Goal: Task Accomplishment & Management: Manage account settings

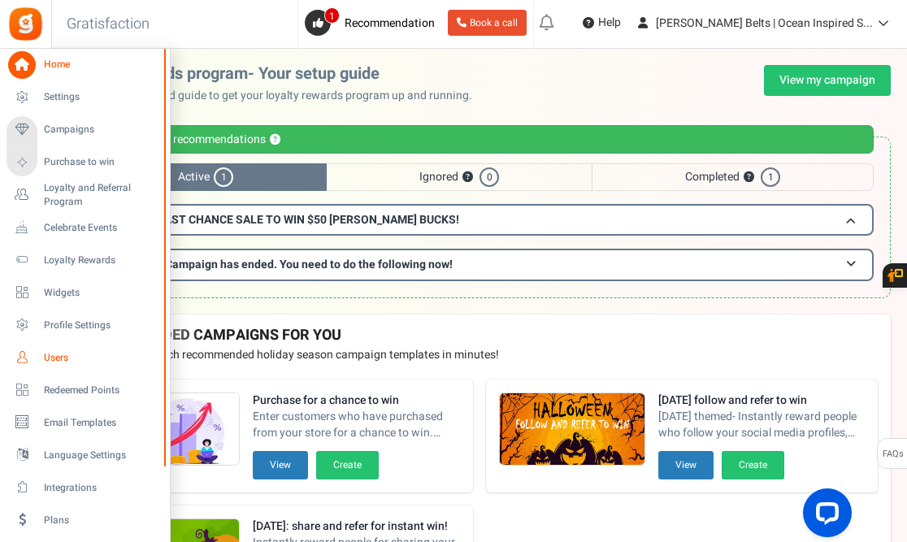
click at [54, 359] on span "Users" at bounding box center [101, 358] width 114 height 14
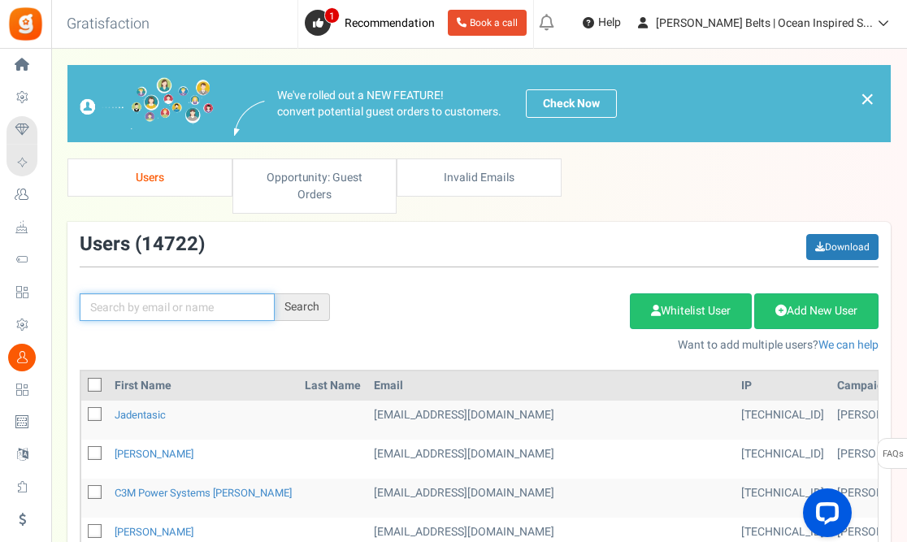
click at [138, 293] on input "text" at bounding box center [177, 307] width 195 height 28
paste input "[PERSON_NAME][EMAIL_ADDRESS][DOMAIN_NAME]"
type input "[PERSON_NAME][EMAIL_ADDRESS][DOMAIN_NAME]"
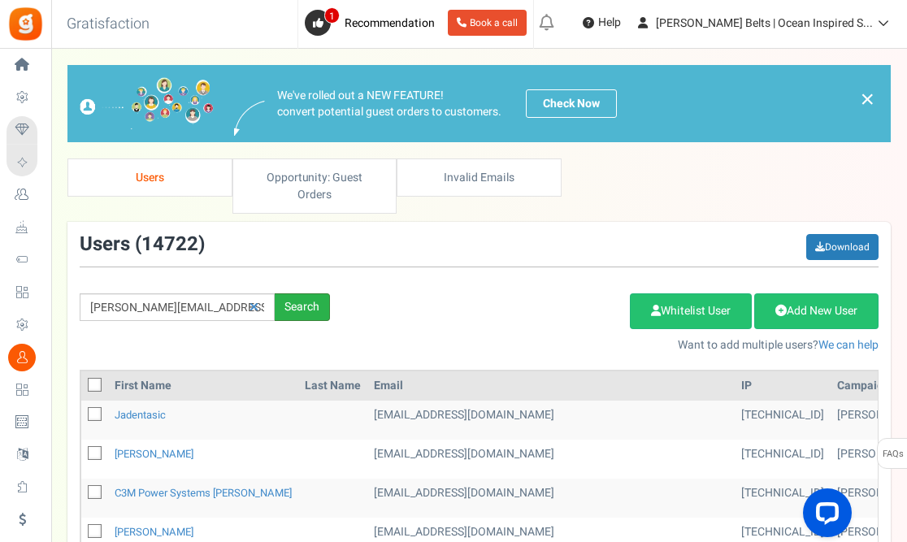
click at [317, 293] on div "Search" at bounding box center [302, 307] width 55 height 28
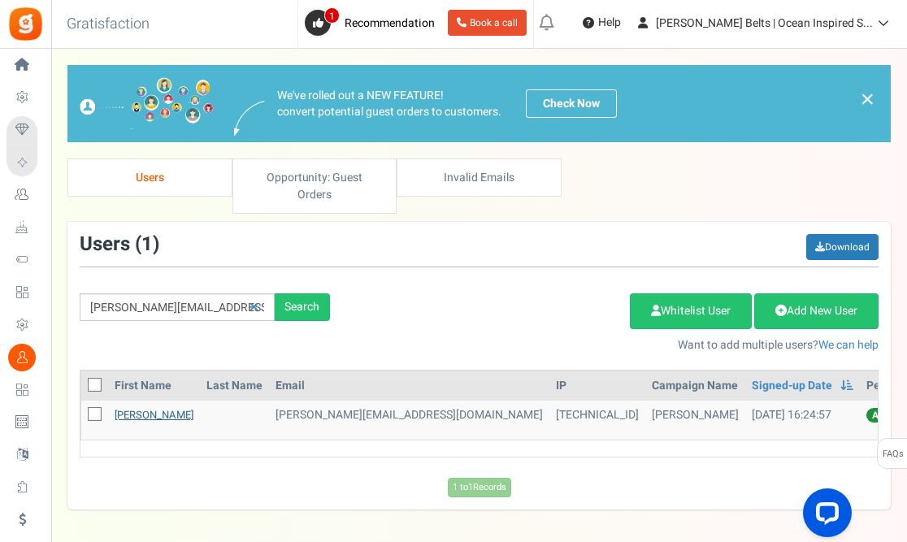
click at [146, 407] on link "[PERSON_NAME]" at bounding box center [154, 414] width 79 height 15
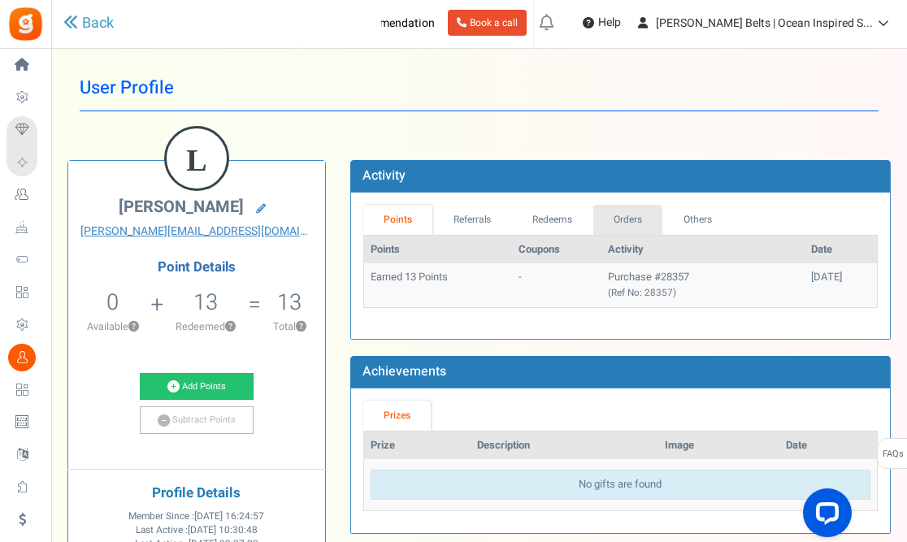
click at [631, 220] on link "Orders" at bounding box center [628, 220] width 70 height 30
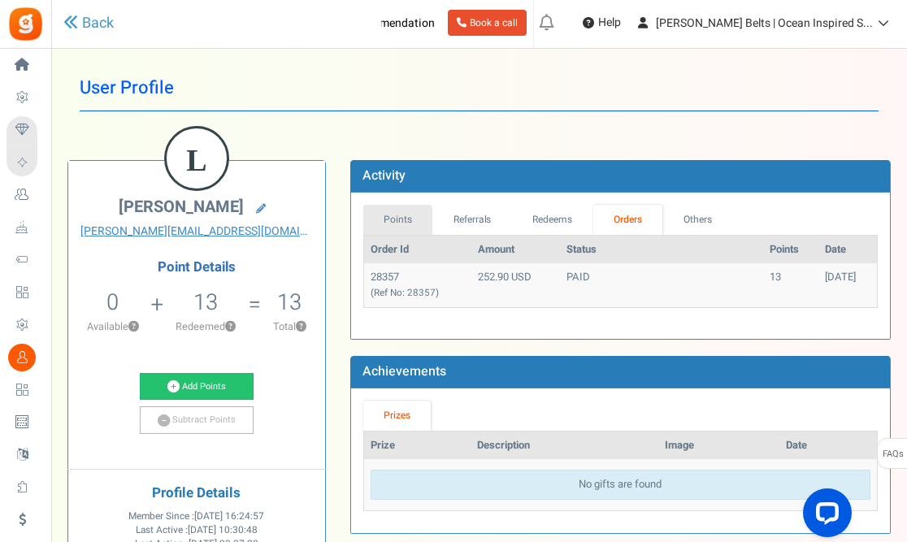
click at [396, 219] on link "Points" at bounding box center [398, 220] width 70 height 30
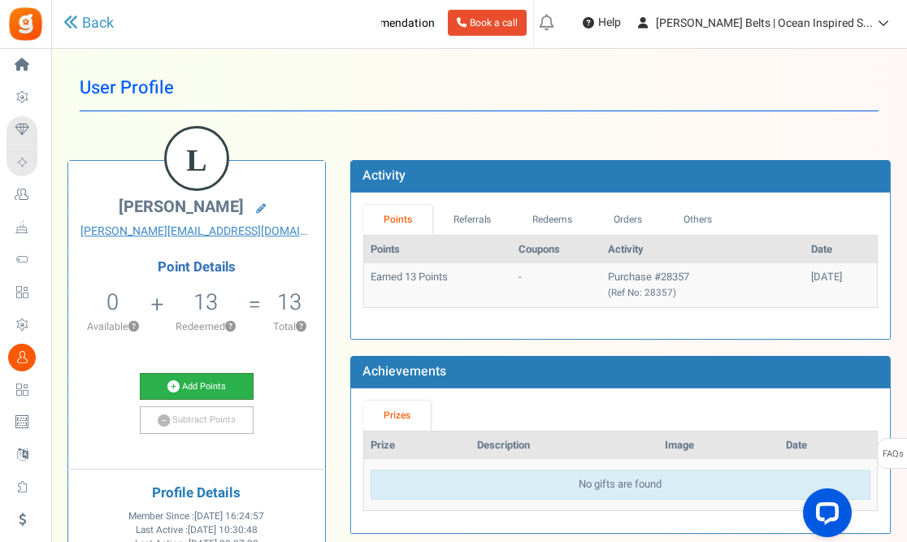
click at [216, 383] on link "Add Points" at bounding box center [197, 387] width 114 height 28
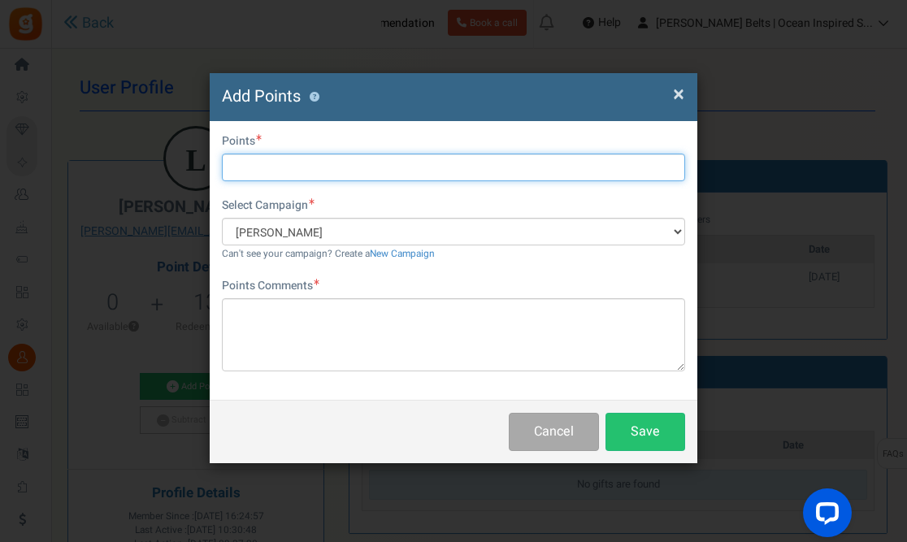
click at [307, 170] on input "text" at bounding box center [453, 168] width 463 height 28
type input "41"
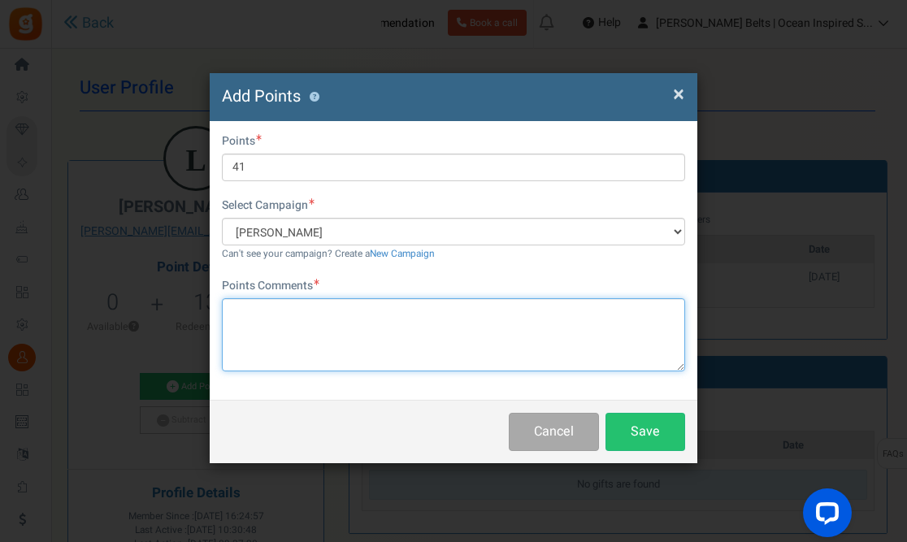
click at [333, 329] on textarea at bounding box center [453, 334] width 463 height 73
click at [393, 314] on textarea "Credit for sea glass from [GEOGRAPHIC_DATA] & [US_STATE]" at bounding box center [453, 334] width 463 height 73
click at [554, 319] on textarea "Credit for sea glass from [GEOGRAPHIC_DATA] & [US_STATE]" at bounding box center [453, 334] width 463 height 73
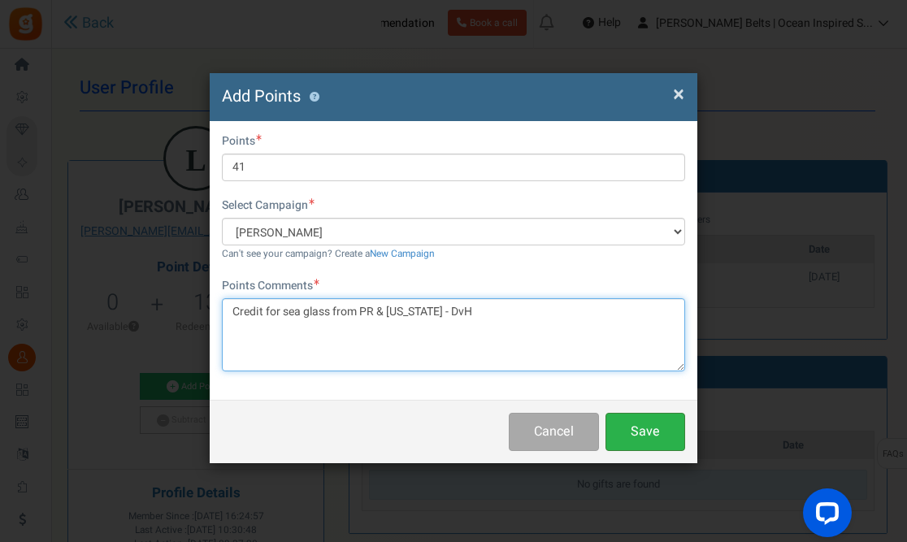
type textarea "Credit for sea glass from PR & [US_STATE] - DvH"
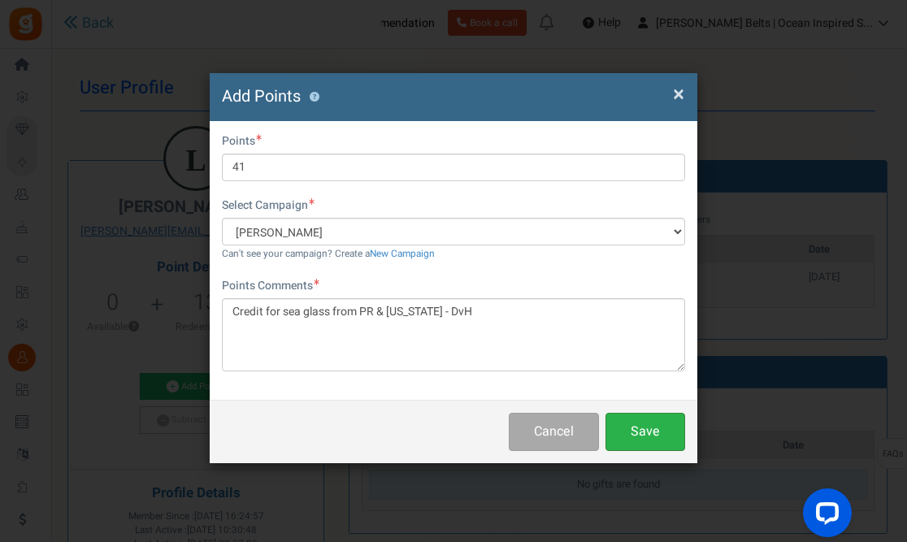
click at [641, 440] on button "Save" at bounding box center [645, 432] width 80 height 38
